Goal: Task Accomplishment & Management: Use online tool/utility

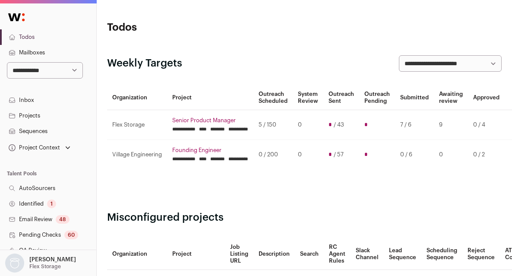
click at [225, 129] on input "********" at bounding box center [217, 129] width 15 height 7
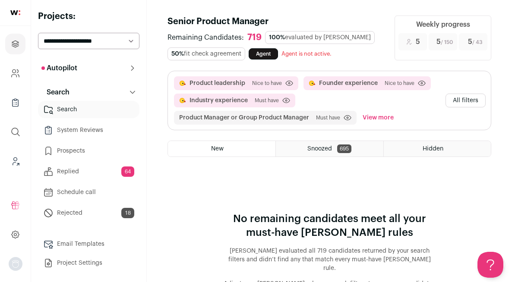
click at [469, 100] on button "All filters" at bounding box center [466, 101] width 40 height 14
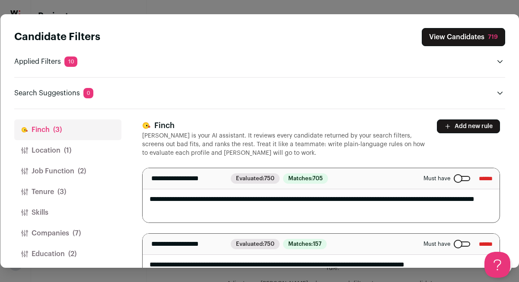
click at [477, 34] on button "View Candidates 719" at bounding box center [462, 37] width 83 height 18
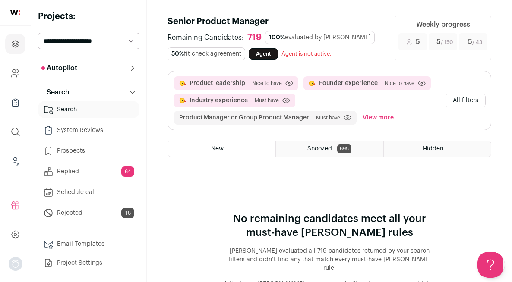
click at [466, 103] on button "All filters" at bounding box center [466, 101] width 40 height 14
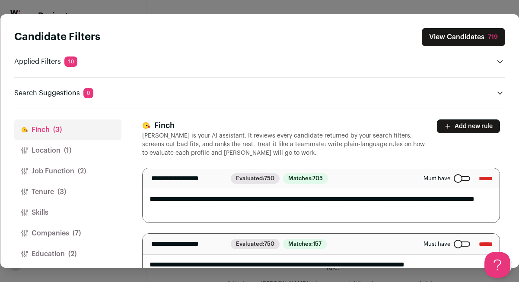
click at [54, 175] on button "Job Function (2)" at bounding box center [67, 171] width 107 height 21
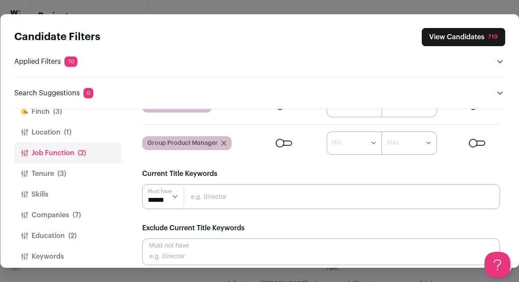
scroll to position [97, 0]
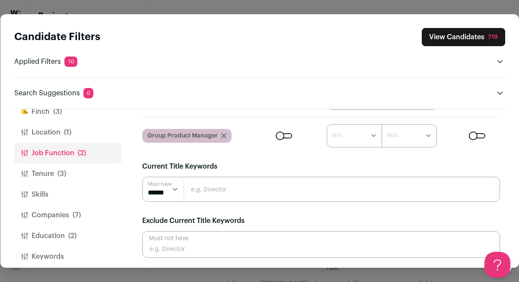
click at [56, 168] on button "Tenure (3)" at bounding box center [67, 174] width 107 height 21
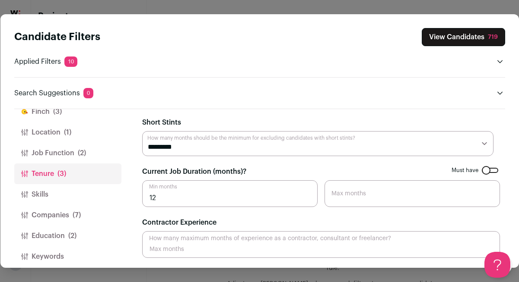
scroll to position [50, 0]
click at [55, 212] on button "Companies (7)" at bounding box center [67, 215] width 107 height 21
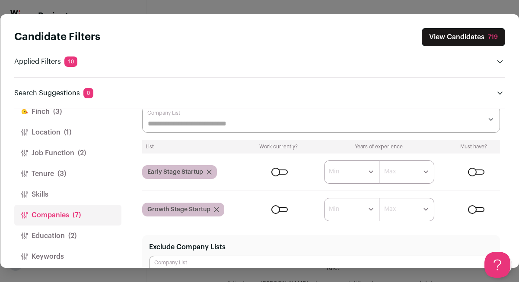
scroll to position [61, 0]
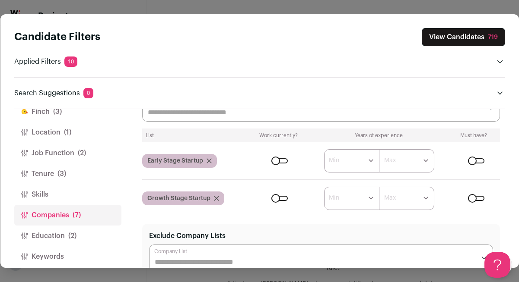
click at [473, 201] on div "Close modal via background" at bounding box center [476, 198] width 16 height 5
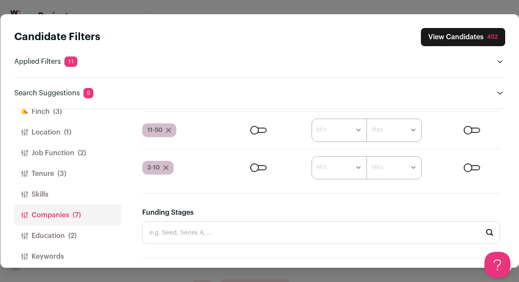
scroll to position [407, 0]
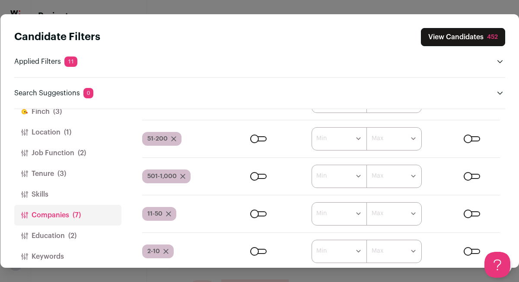
click at [457, 44] on button "View Candidates 452" at bounding box center [463, 37] width 84 height 18
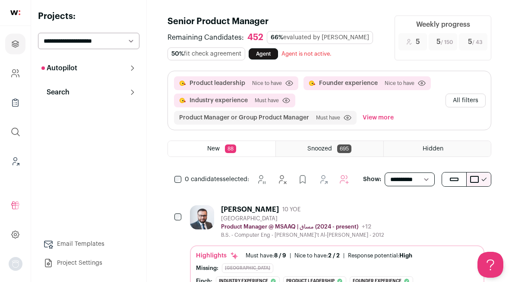
scroll to position [0, 0]
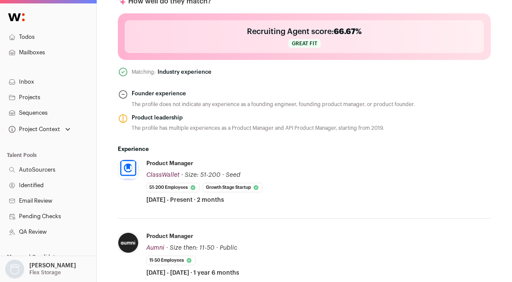
scroll to position [393, 0]
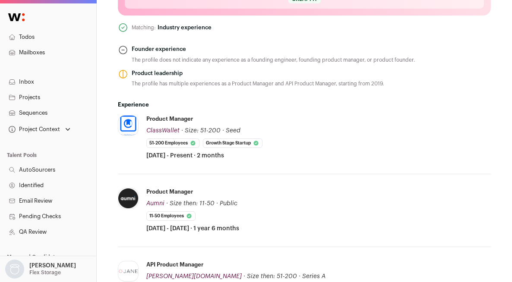
click at [297, 88] on div "The profile has multiple experiences as a Product Manager and API Product Manag…" at bounding box center [258, 84] width 252 height 8
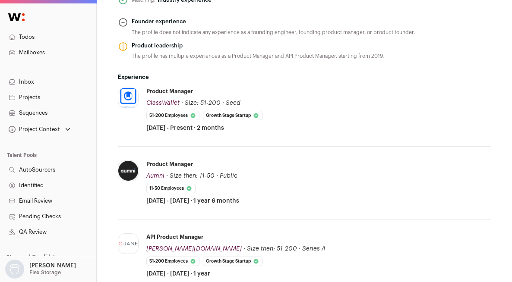
scroll to position [450, 0]
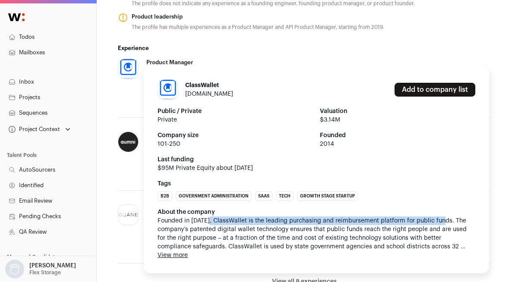
drag, startPoint x: 208, startPoint y: 221, endPoint x: 442, endPoint y: 222, distance: 233.6
click at [442, 222] on span "Founded in 2014, ClassWallet is the leading purchasing and reimbursement platfo…" at bounding box center [317, 234] width 318 height 35
copy span "ClassWallet is the leading purchasing and reimbursement platform for public fun…"
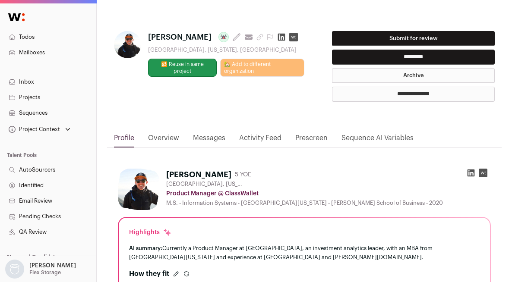
scroll to position [5, 0]
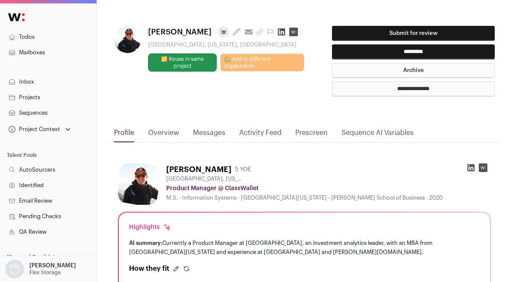
click at [301, 103] on div "**********" at bounding box center [304, 65] width 381 height 78
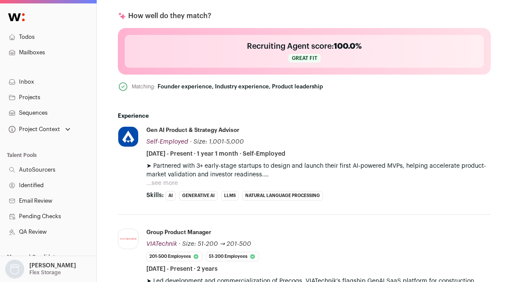
scroll to position [458, 0]
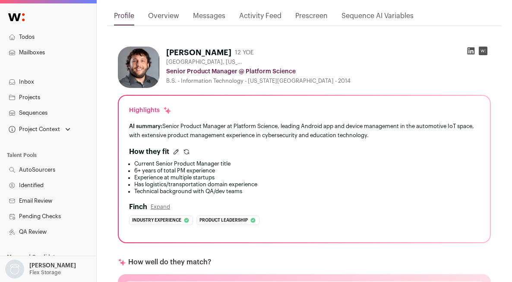
scroll to position [167, 0]
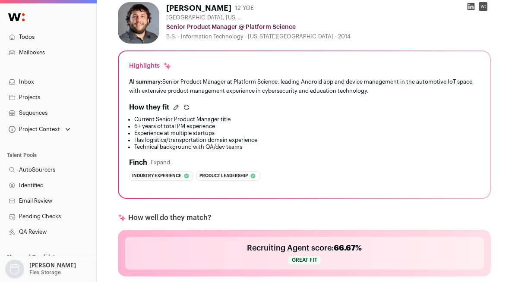
click at [284, 87] on div "AI summary: Senior Product Manager at Platform Science, leading Android app and…" at bounding box center [304, 86] width 351 height 18
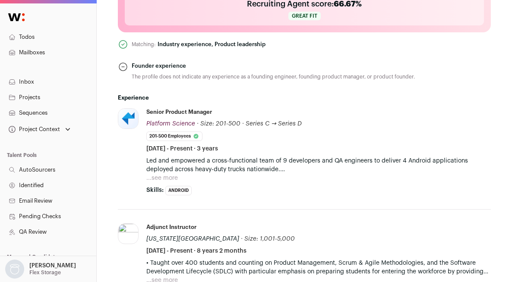
scroll to position [422, 0]
